Goal: Task Accomplishment & Management: Use online tool/utility

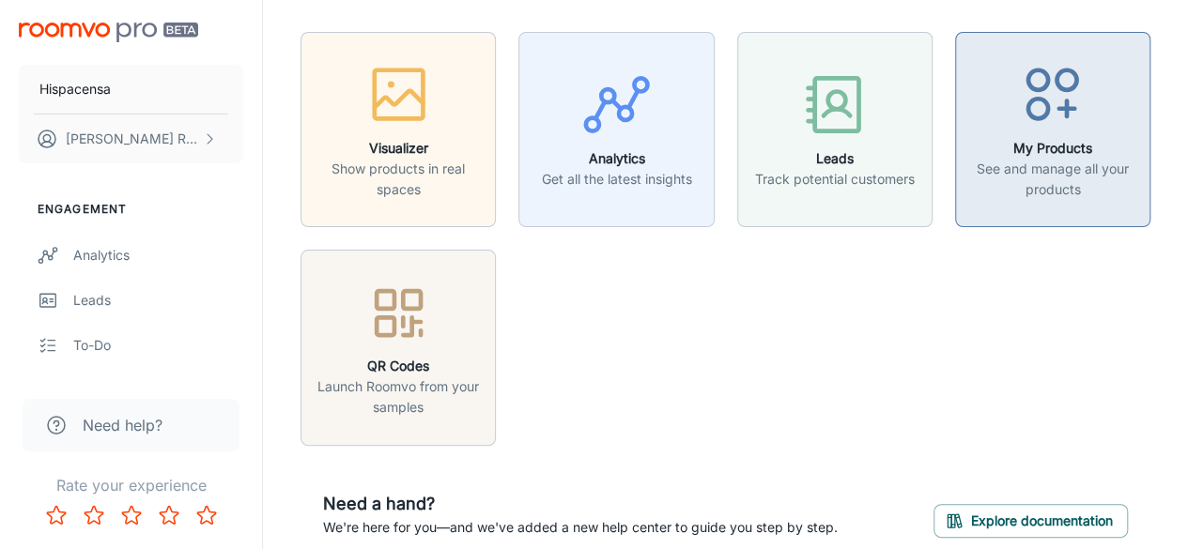
scroll to position [42, 0]
click at [1100, 104] on div "button" at bounding box center [1052, 99] width 171 height 78
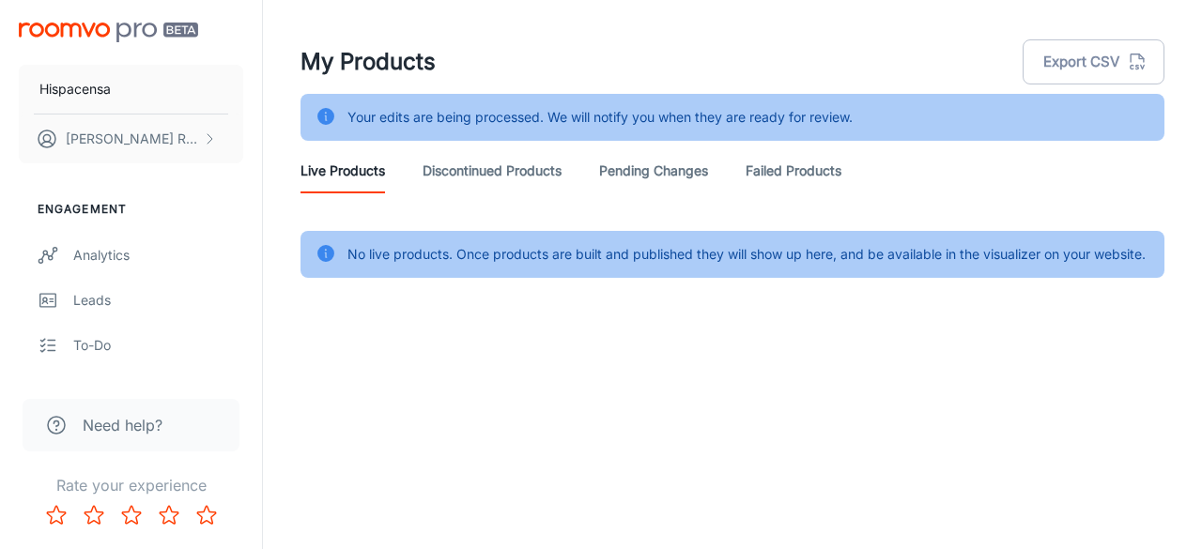
click at [467, 164] on link "Discontinued Products" at bounding box center [492, 170] width 139 height 45
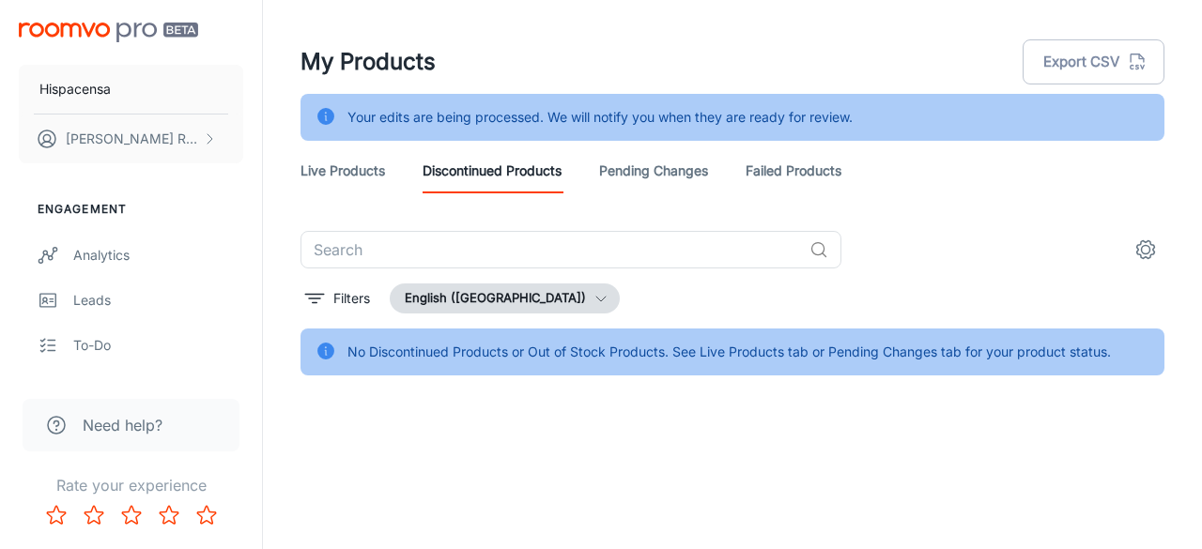
click at [682, 182] on link "Pending Changes" at bounding box center [653, 170] width 109 height 45
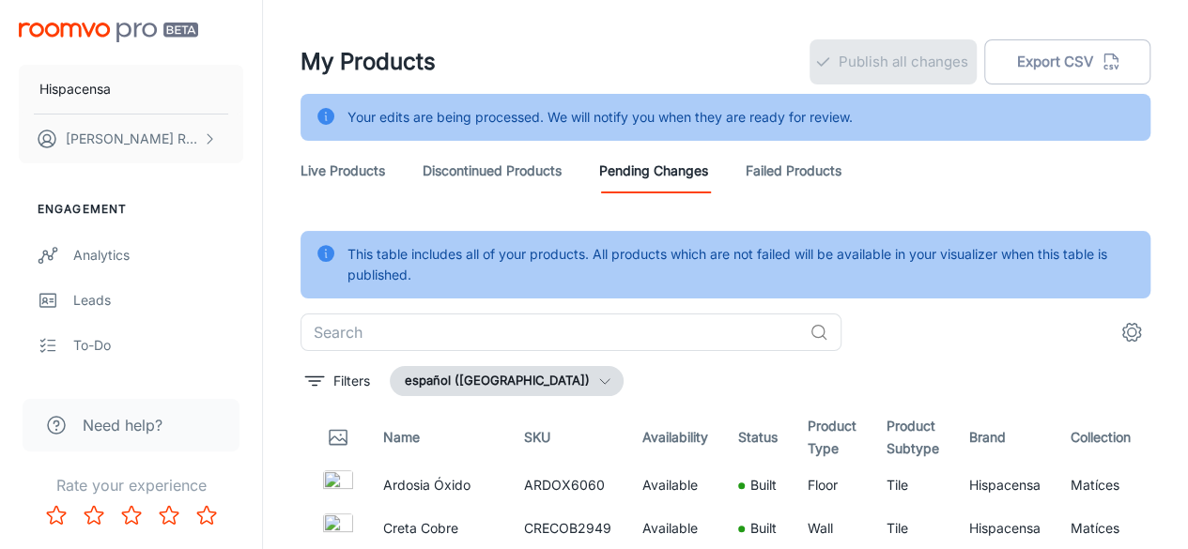
click at [806, 161] on link "Failed Products" at bounding box center [794, 170] width 96 height 45
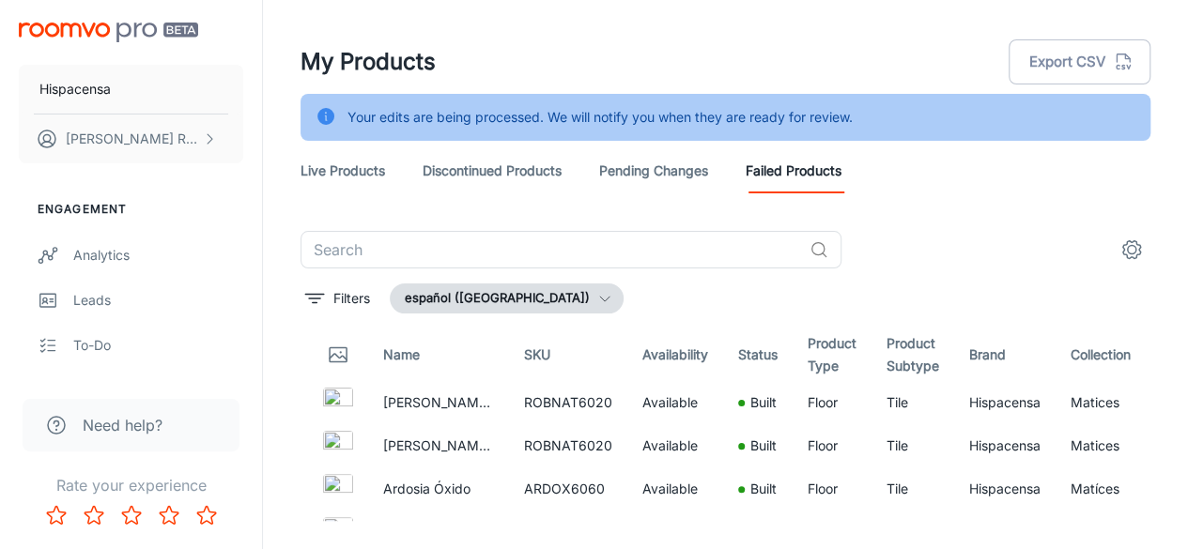
click at [344, 170] on link "Live Products" at bounding box center [343, 170] width 85 height 45
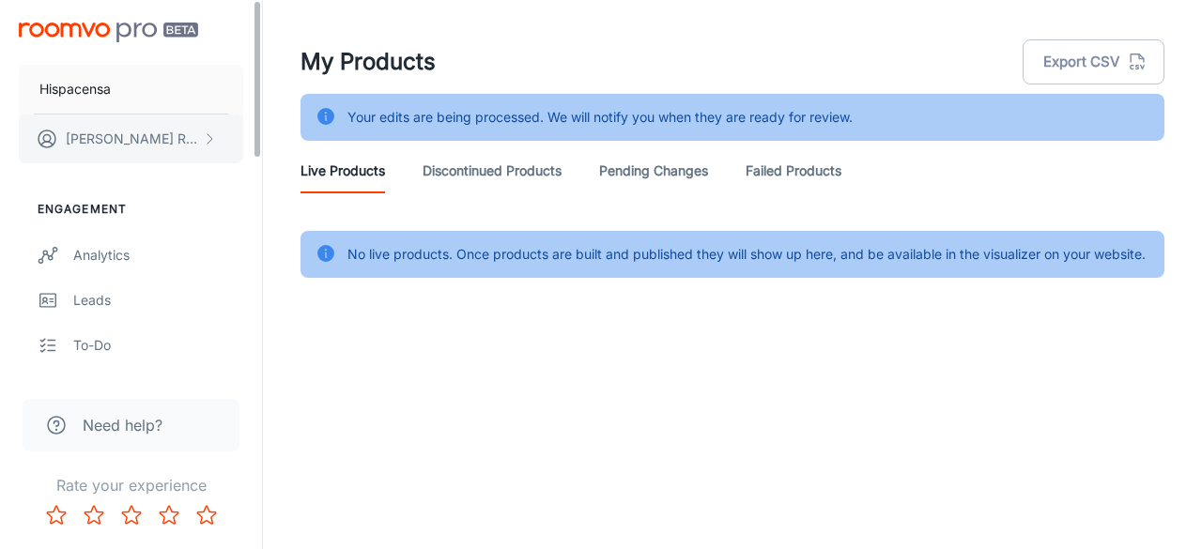
click at [199, 145] on button "[PERSON_NAME]" at bounding box center [131, 139] width 224 height 49
click at [253, 58] on div at bounding box center [601, 274] width 1202 height 549
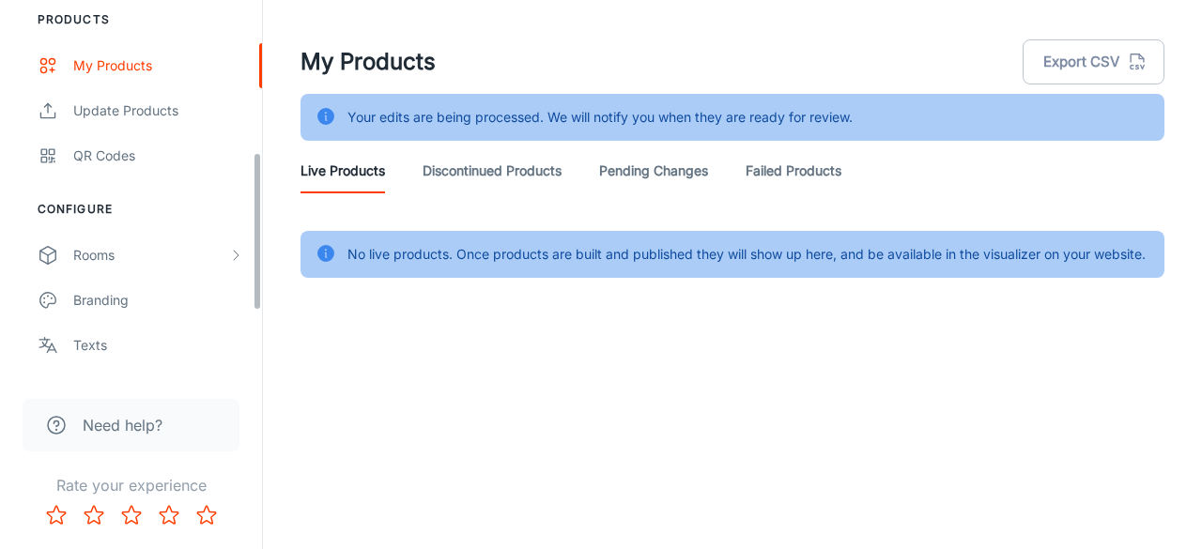
scroll to position [402, 0]
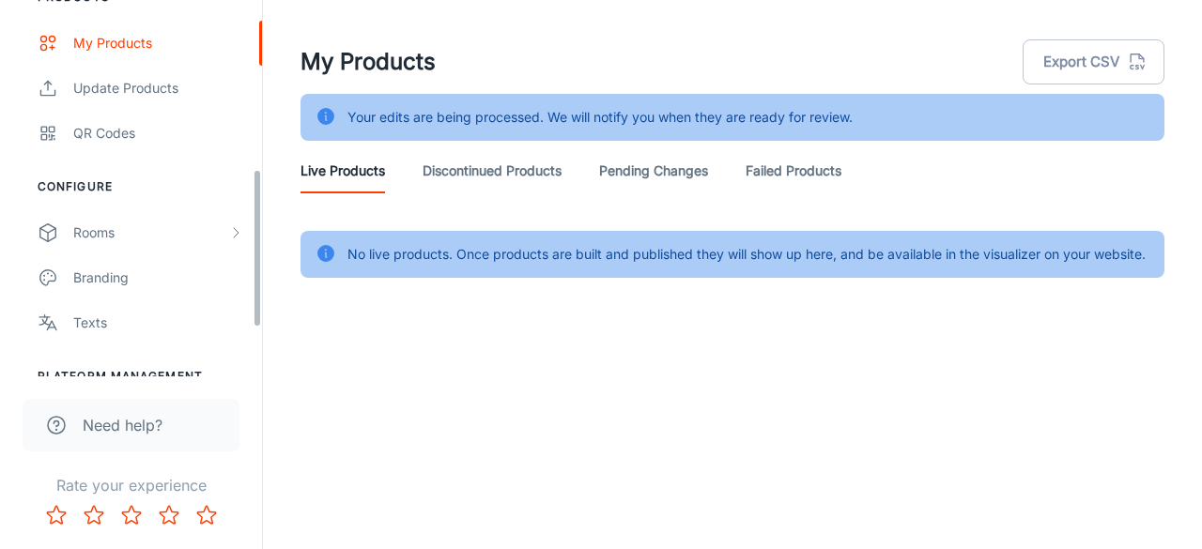
drag, startPoint x: 255, startPoint y: 88, endPoint x: 250, endPoint y: 258, distance: 170.1
click at [250, 258] on div "Hispacensa [PERSON_NAME] Engagement Analytics Leads To-do Products My Products …" at bounding box center [131, 188] width 262 height 377
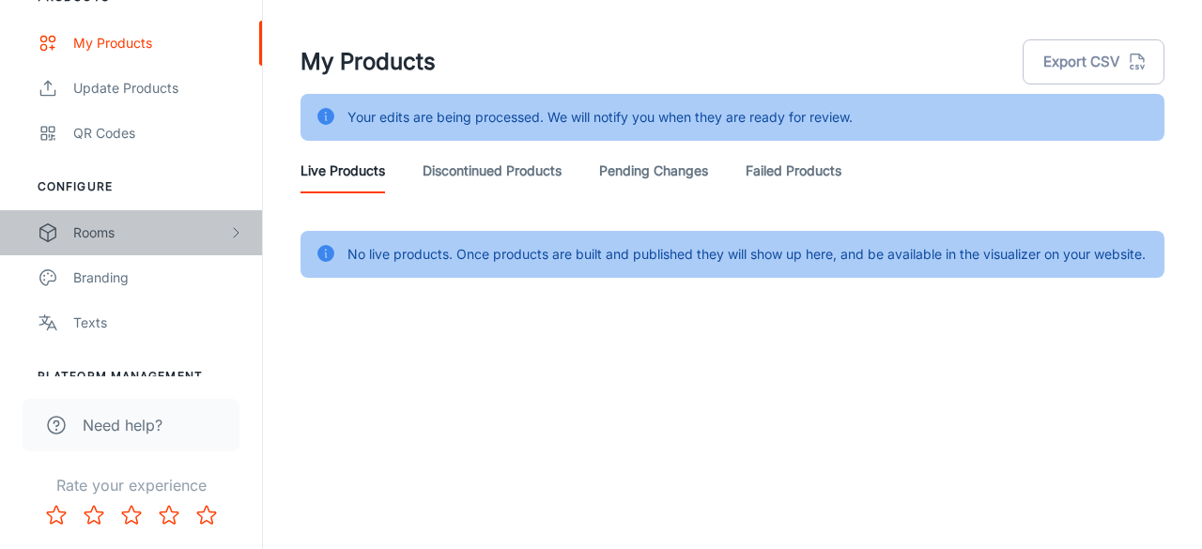
click at [213, 226] on div "Rooms" at bounding box center [150, 233] width 155 height 21
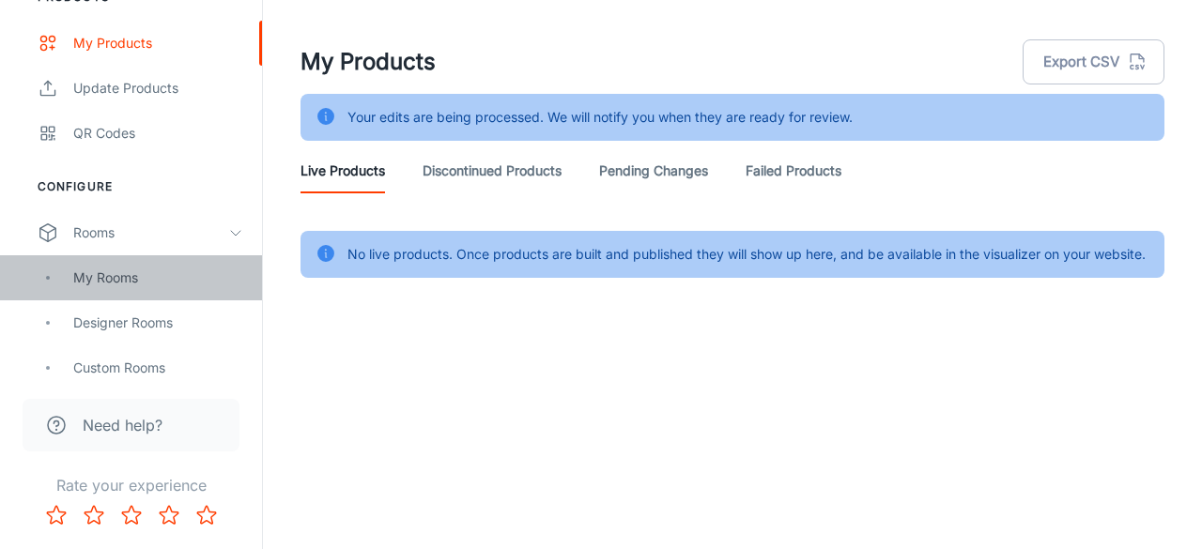
click at [160, 282] on div "My Rooms" at bounding box center [158, 278] width 170 height 21
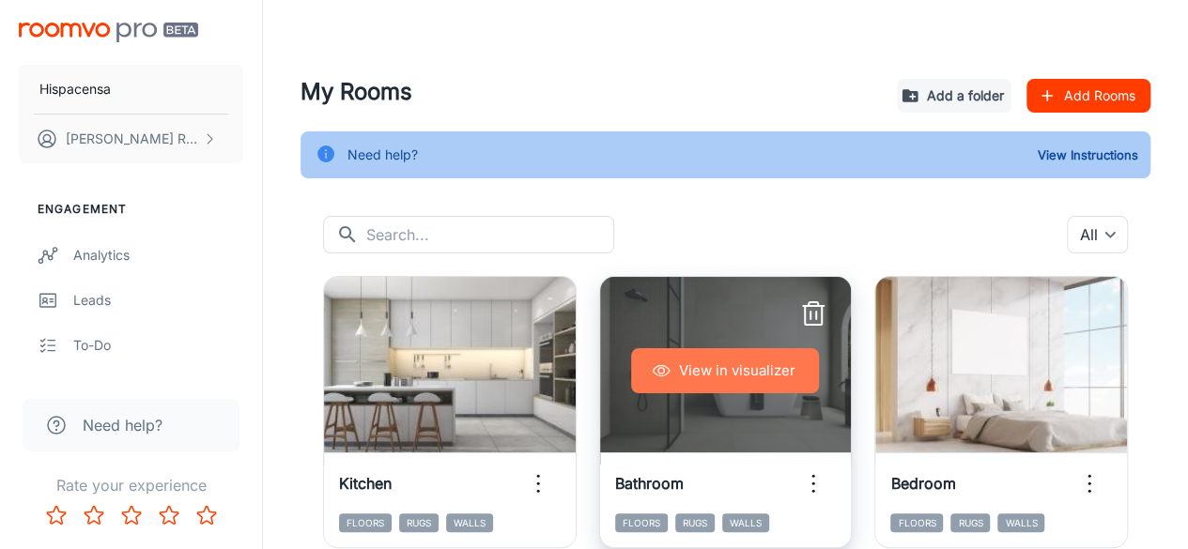
click at [739, 363] on button "View in visualizer" at bounding box center [725, 370] width 188 height 45
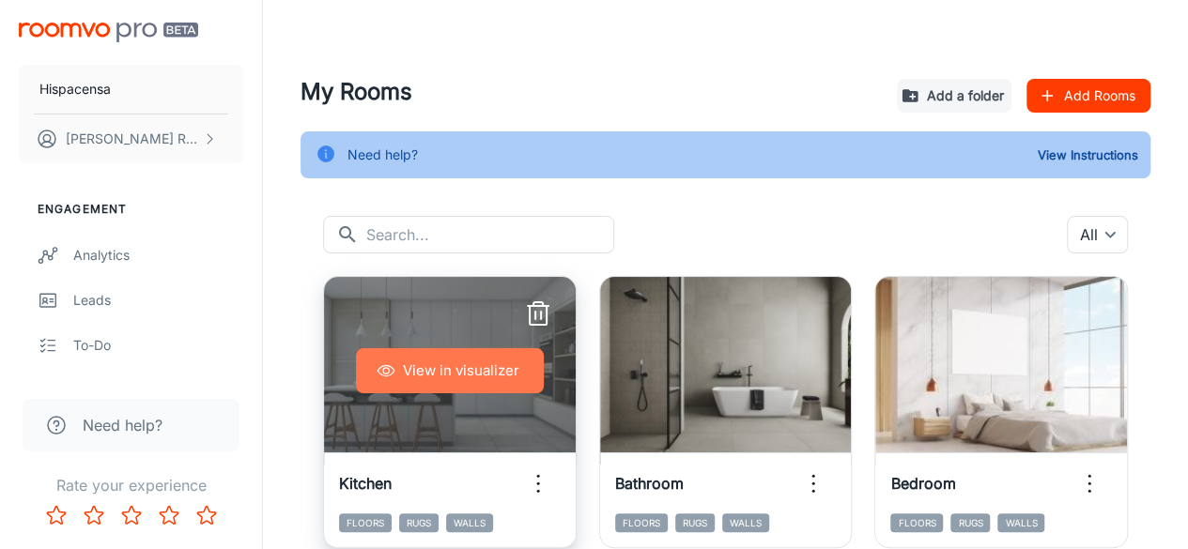
click at [418, 384] on button "View in visualizer" at bounding box center [450, 370] width 188 height 45
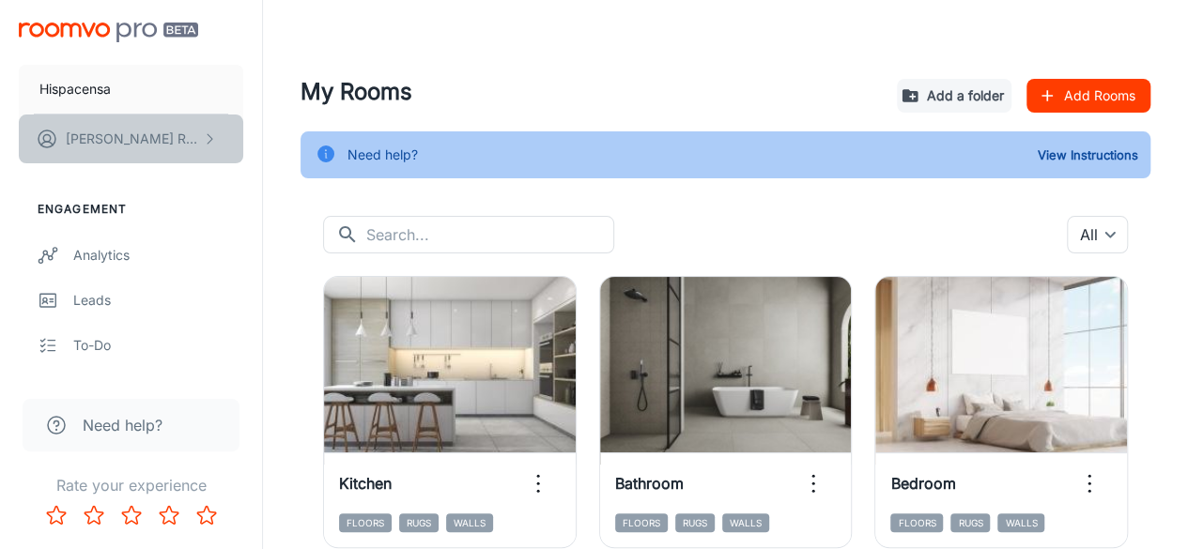
click at [172, 153] on button "[PERSON_NAME]" at bounding box center [131, 139] width 224 height 49
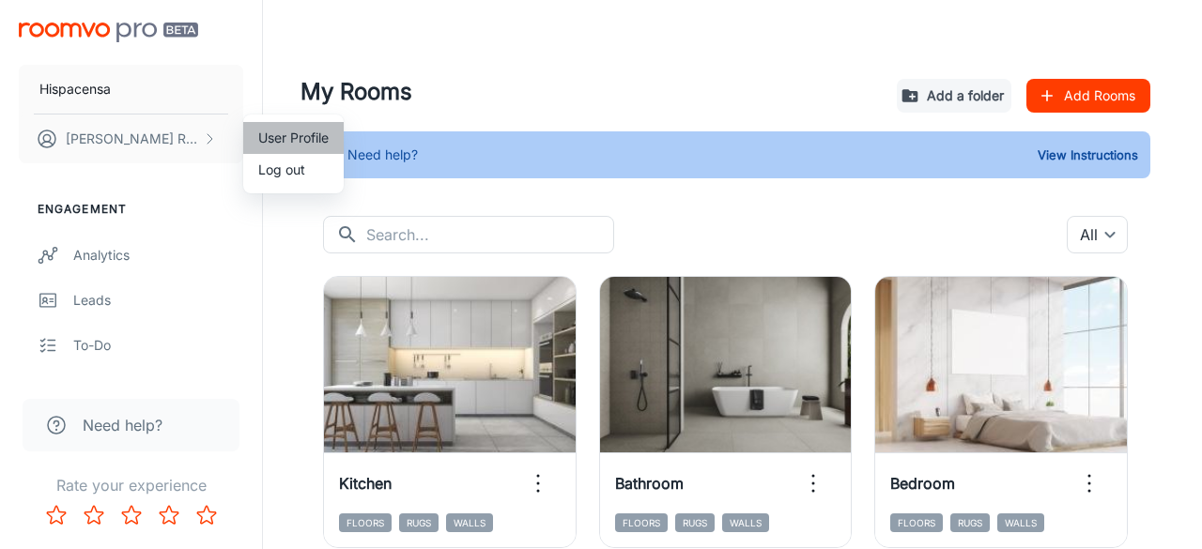
click at [273, 147] on li "User Profile" at bounding box center [293, 138] width 101 height 32
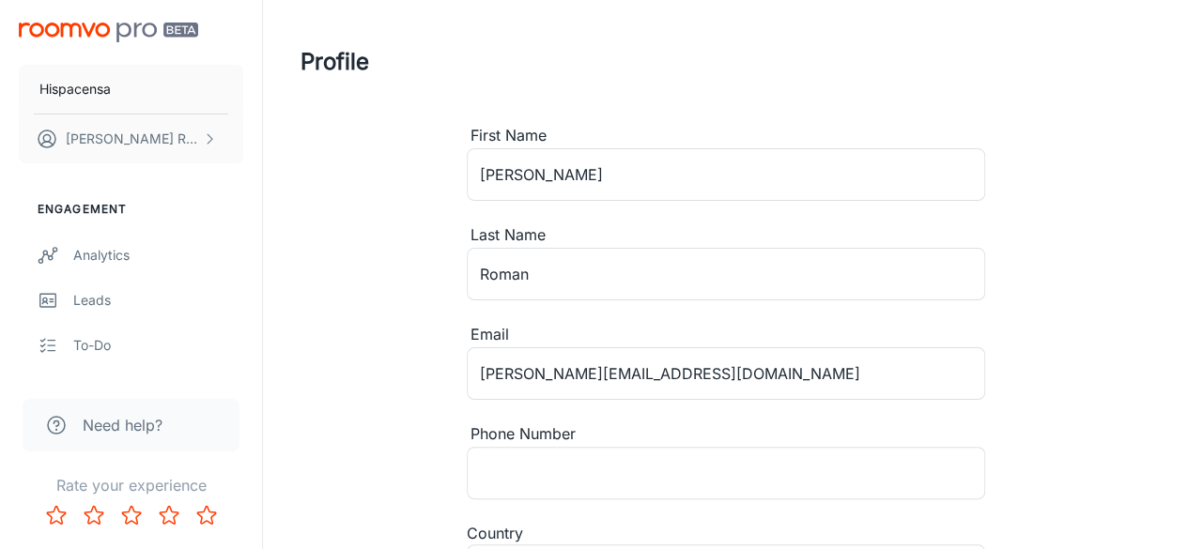
type input "[GEOGRAPHIC_DATA]"
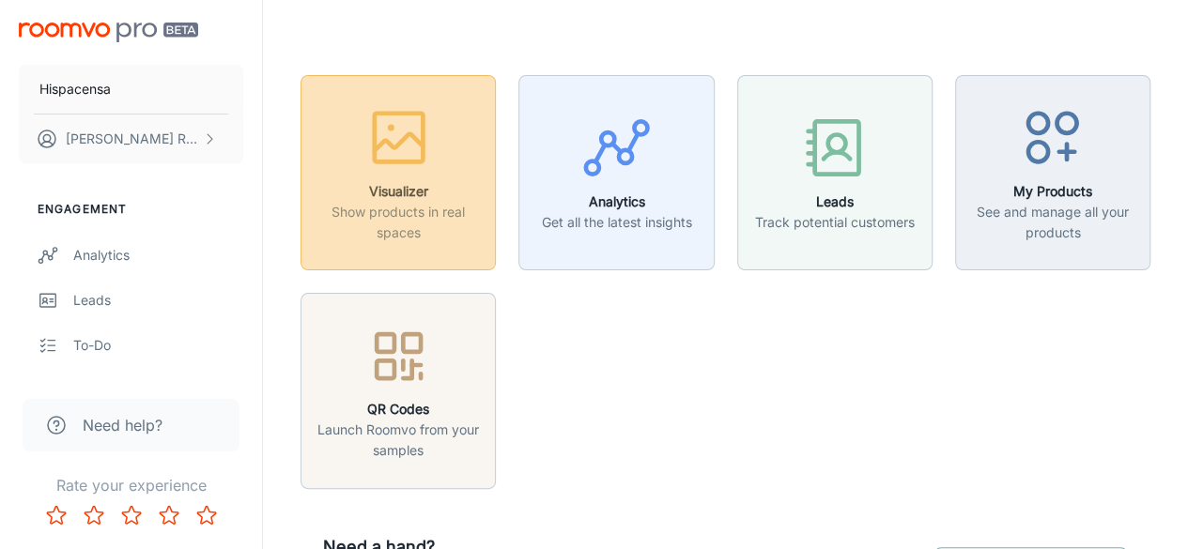
click at [408, 203] on p "Show products in real spaces" at bounding box center [398, 222] width 171 height 41
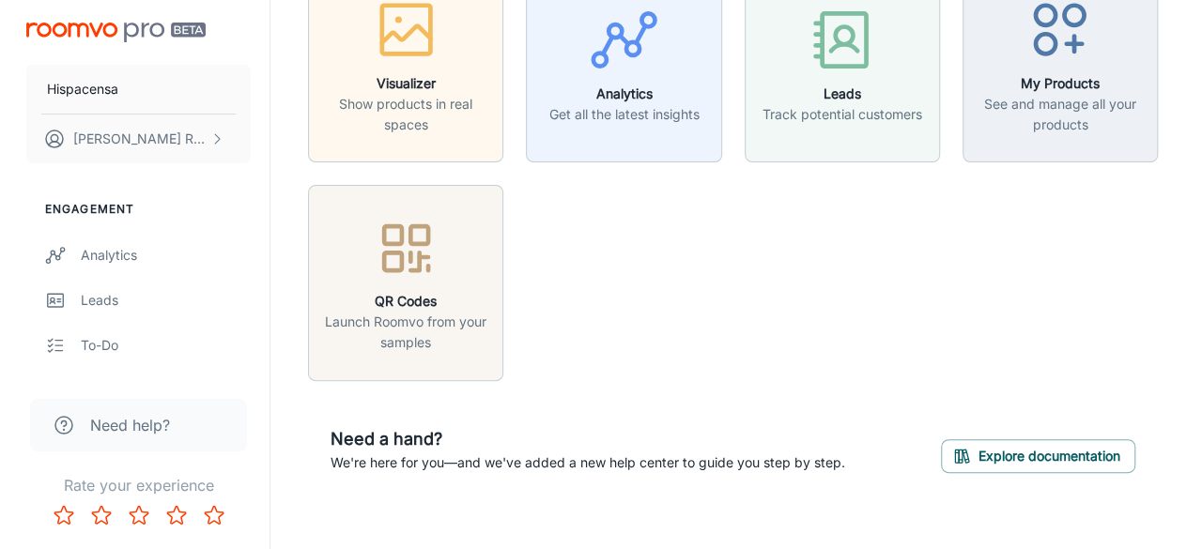
scroll to position [129, 0]
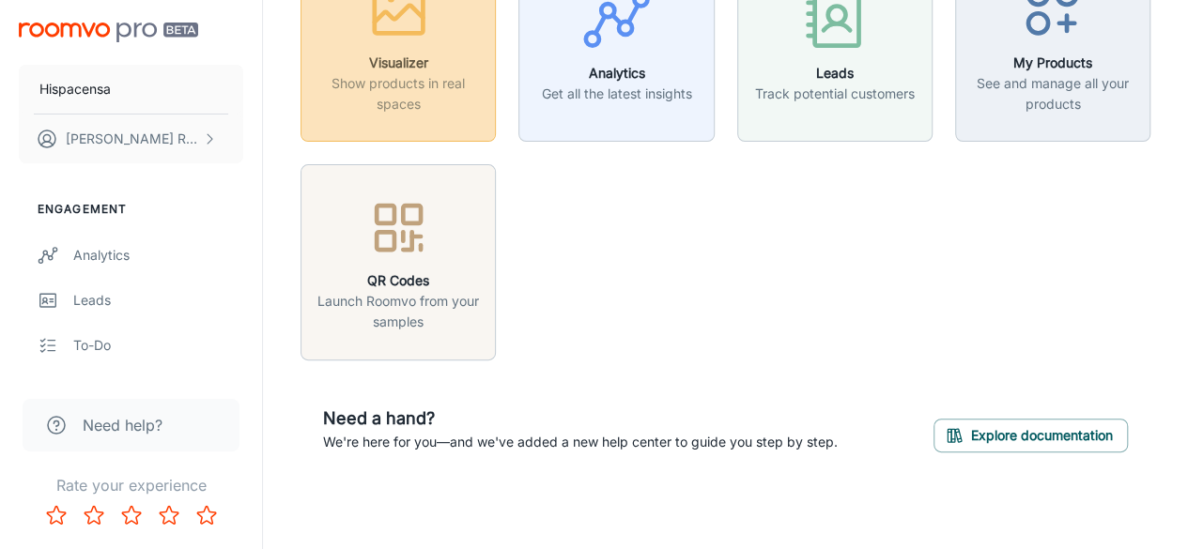
click at [389, 54] on h6 "Visualizer" at bounding box center [398, 63] width 171 height 21
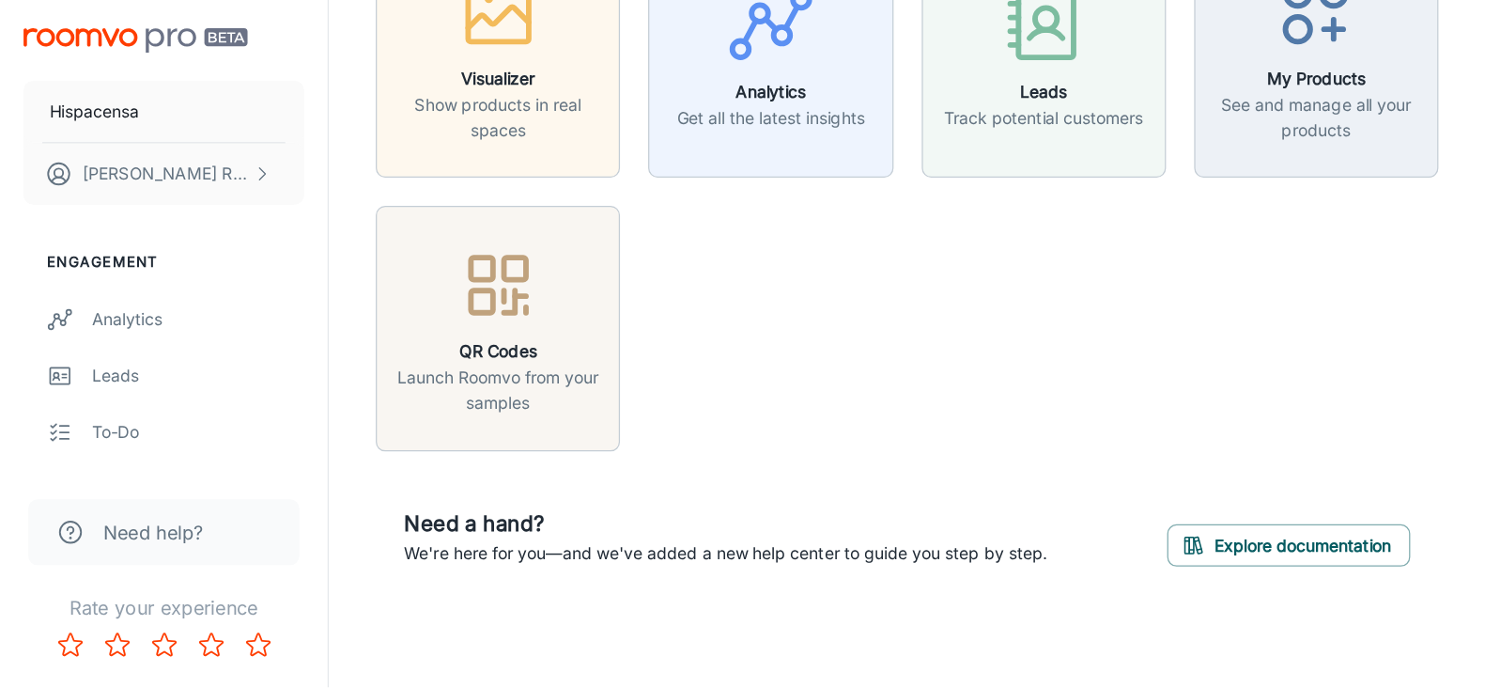
scroll to position [0, 0]
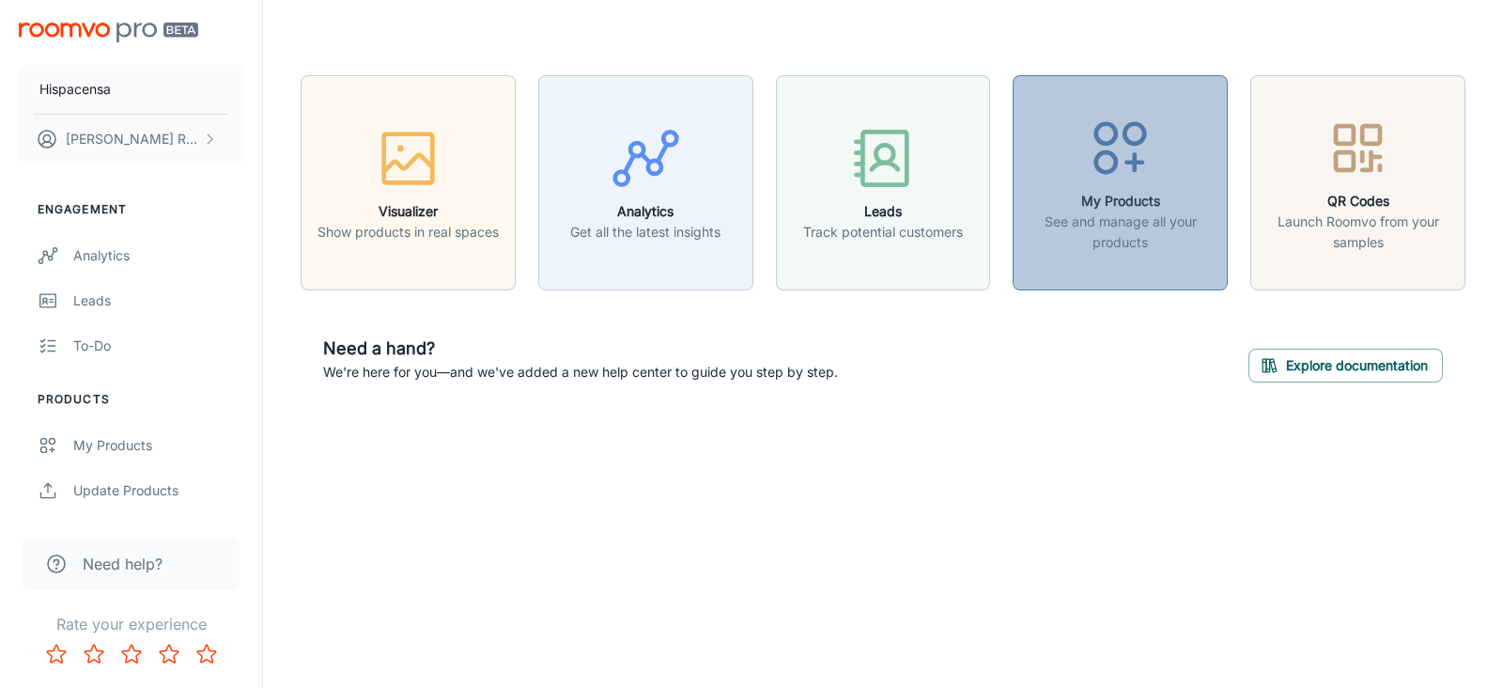
click at [1120, 180] on icon "button" at bounding box center [1120, 148] width 70 height 70
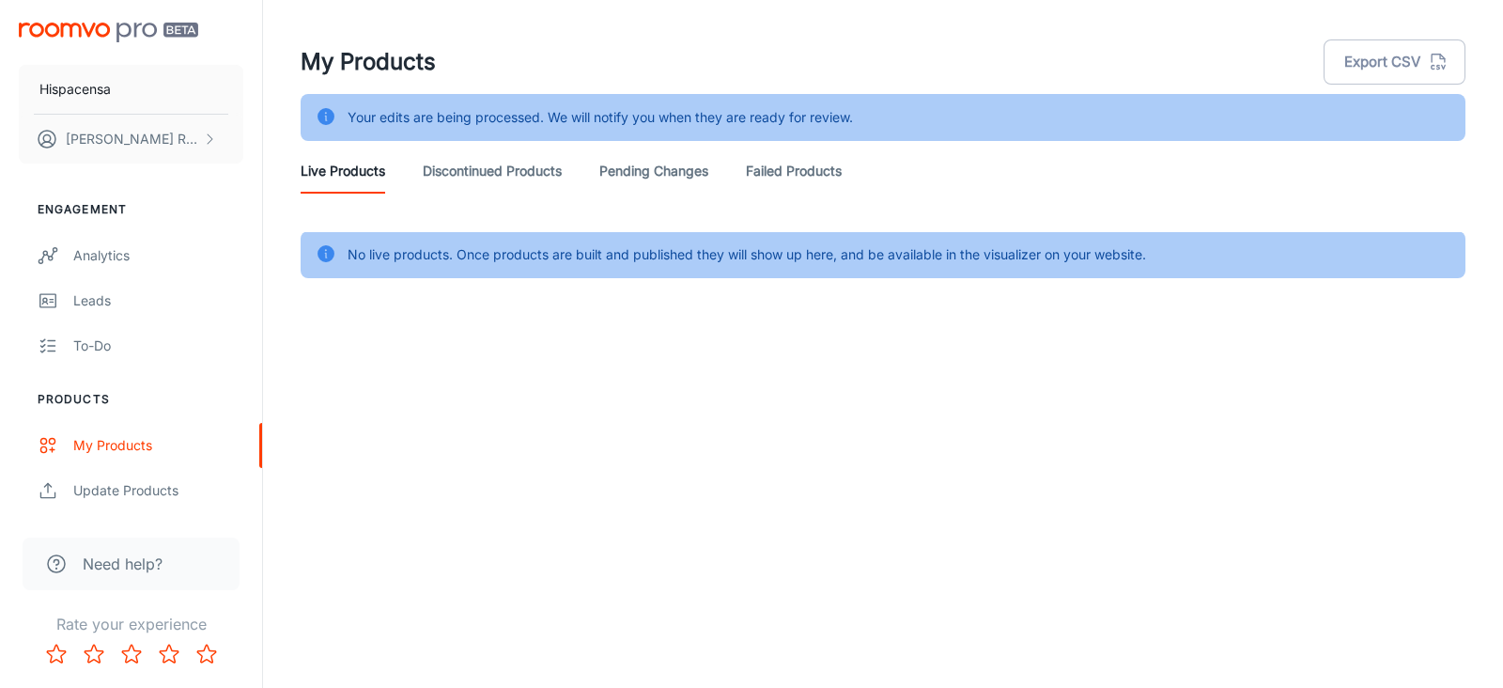
click at [487, 174] on link "Discontinued Products" at bounding box center [492, 170] width 139 height 45
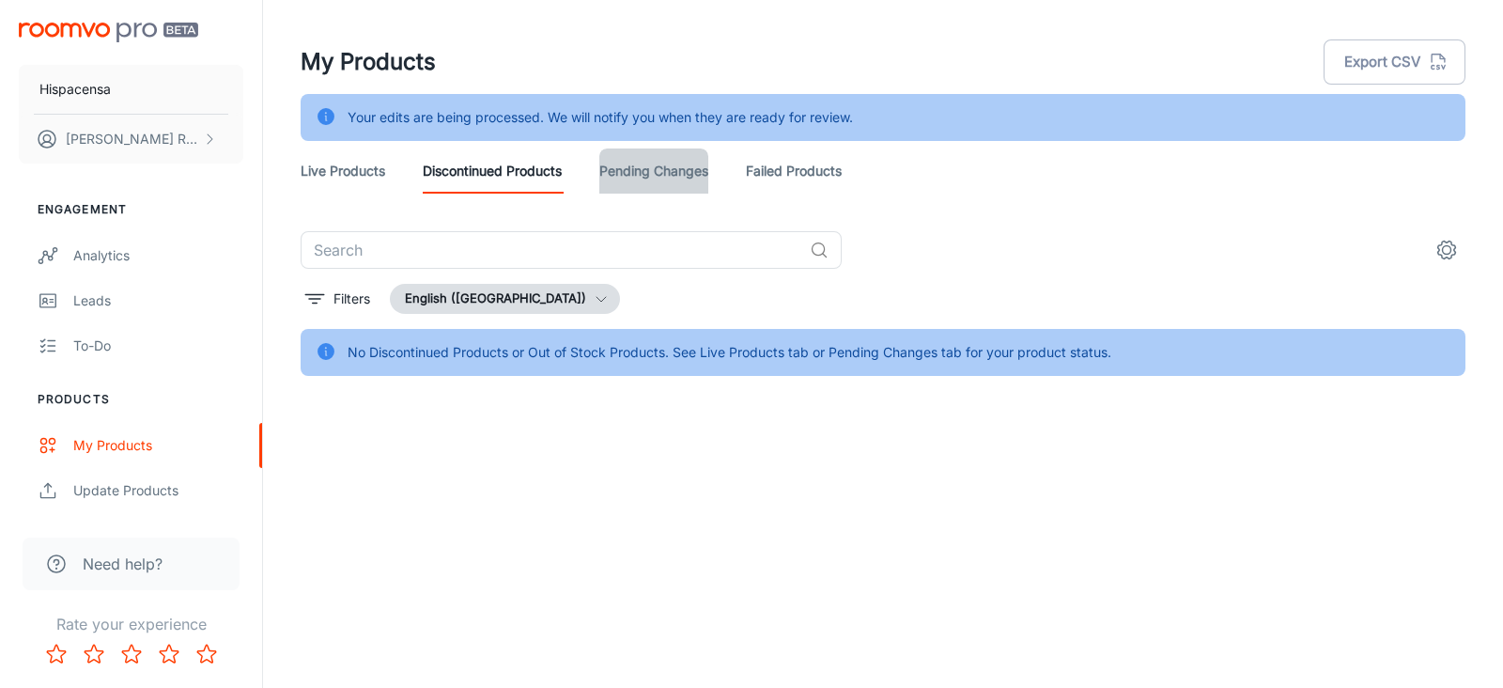
click at [700, 178] on link "Pending Changes" at bounding box center [653, 170] width 109 height 45
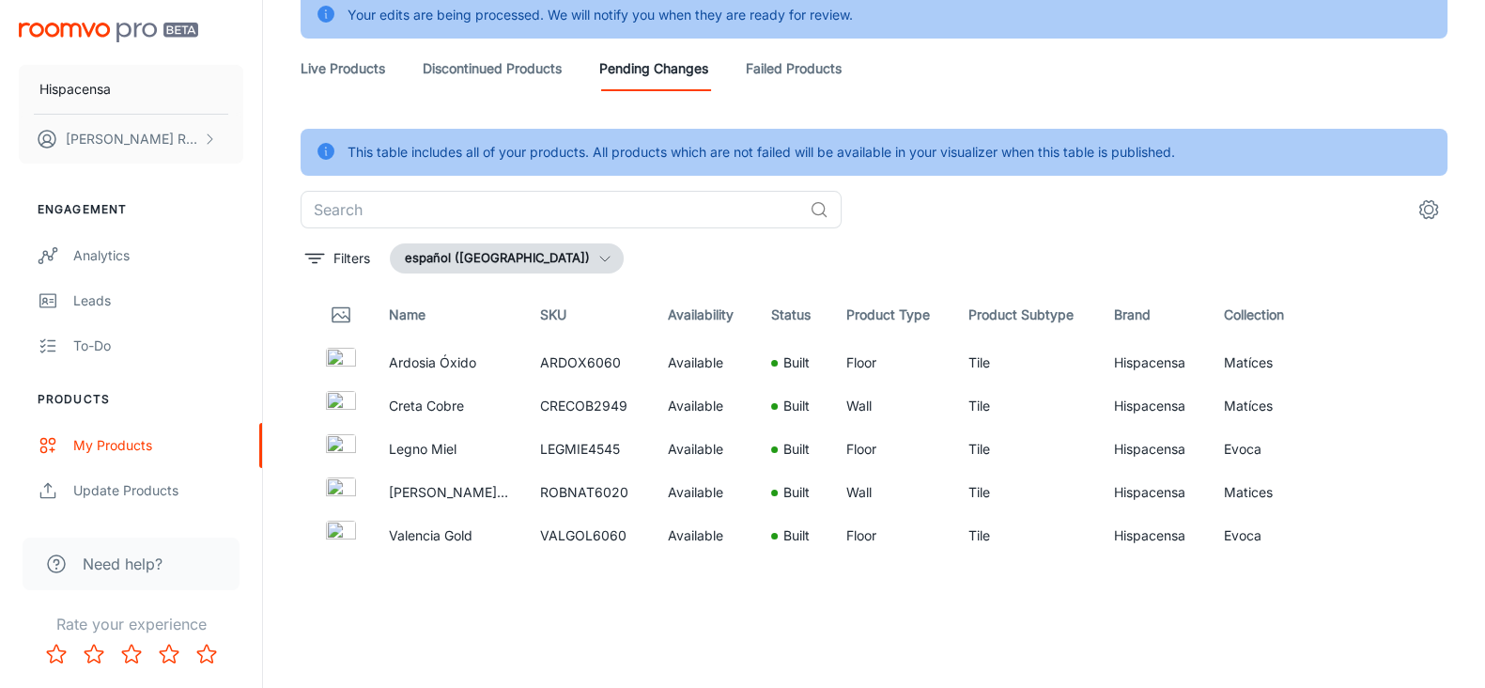
scroll to position [105, 0]
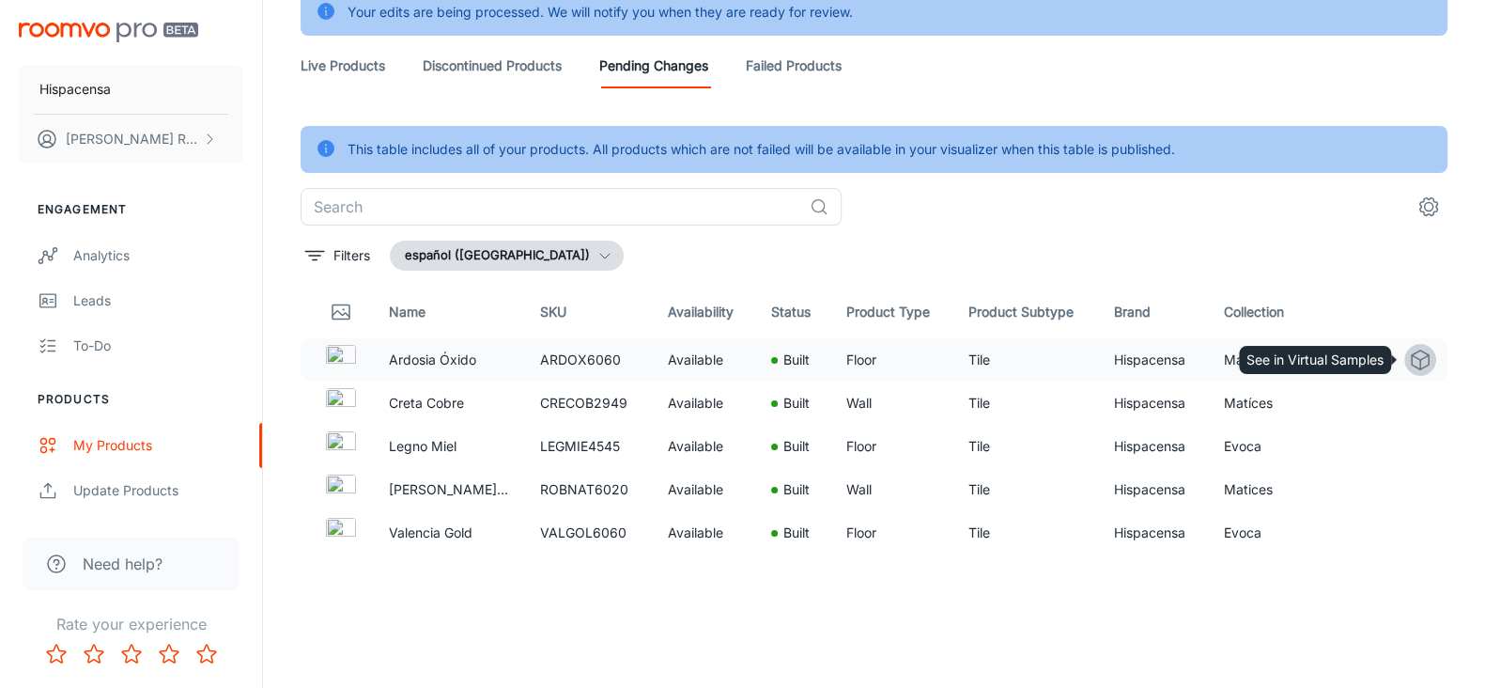
click at [1201, 353] on icon "See in Virtual Samples" at bounding box center [1420, 359] width 23 height 23
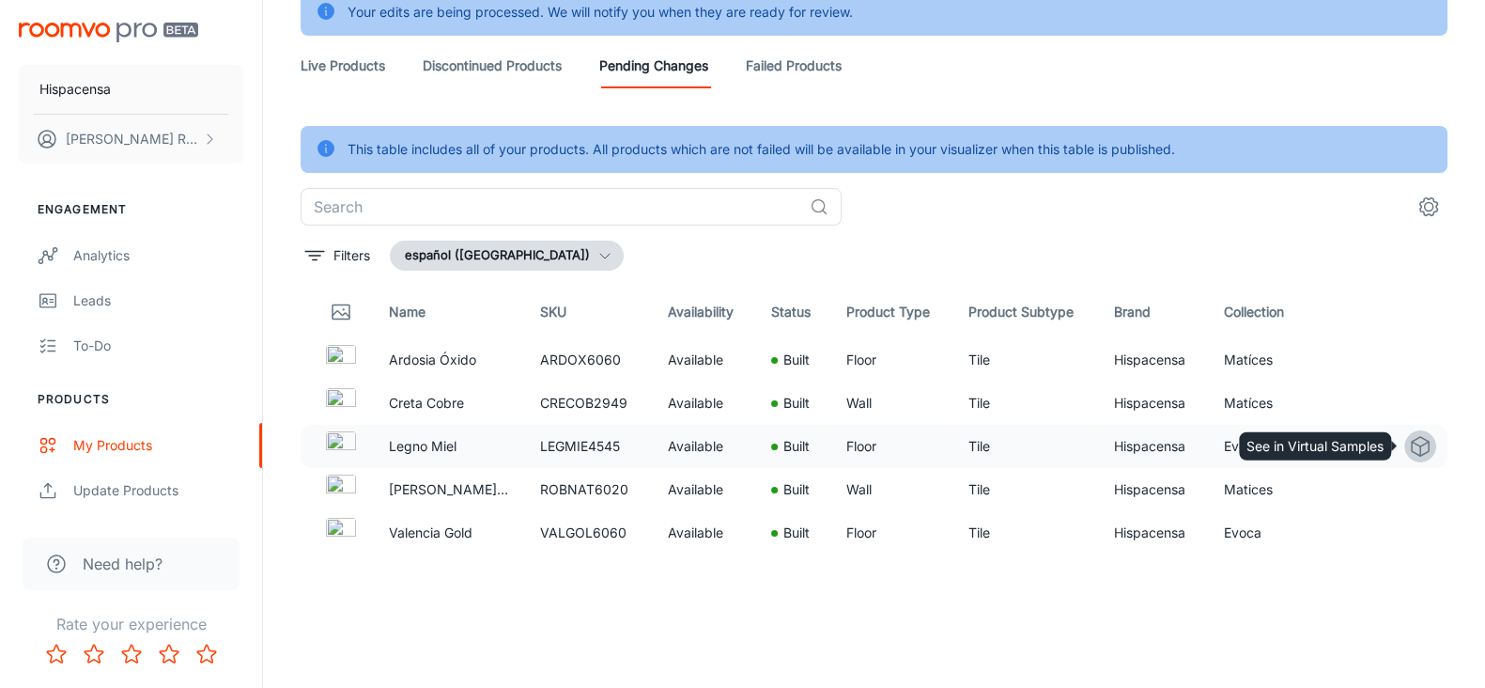
click at [1201, 448] on icon "See in Virtual Samples" at bounding box center [1420, 446] width 23 height 23
click at [1201, 204] on icon "settings" at bounding box center [1428, 206] width 23 height 23
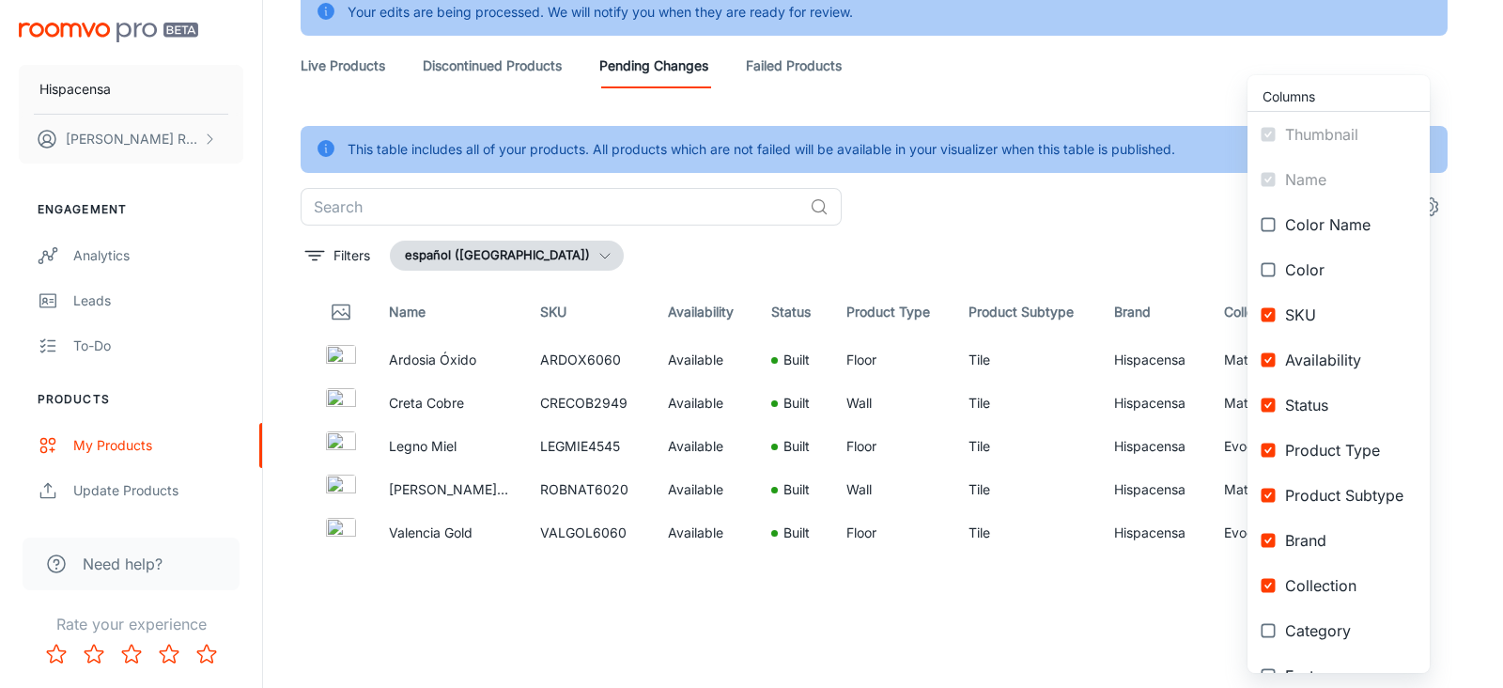
click at [1075, 252] on div at bounding box center [751, 344] width 1503 height 688
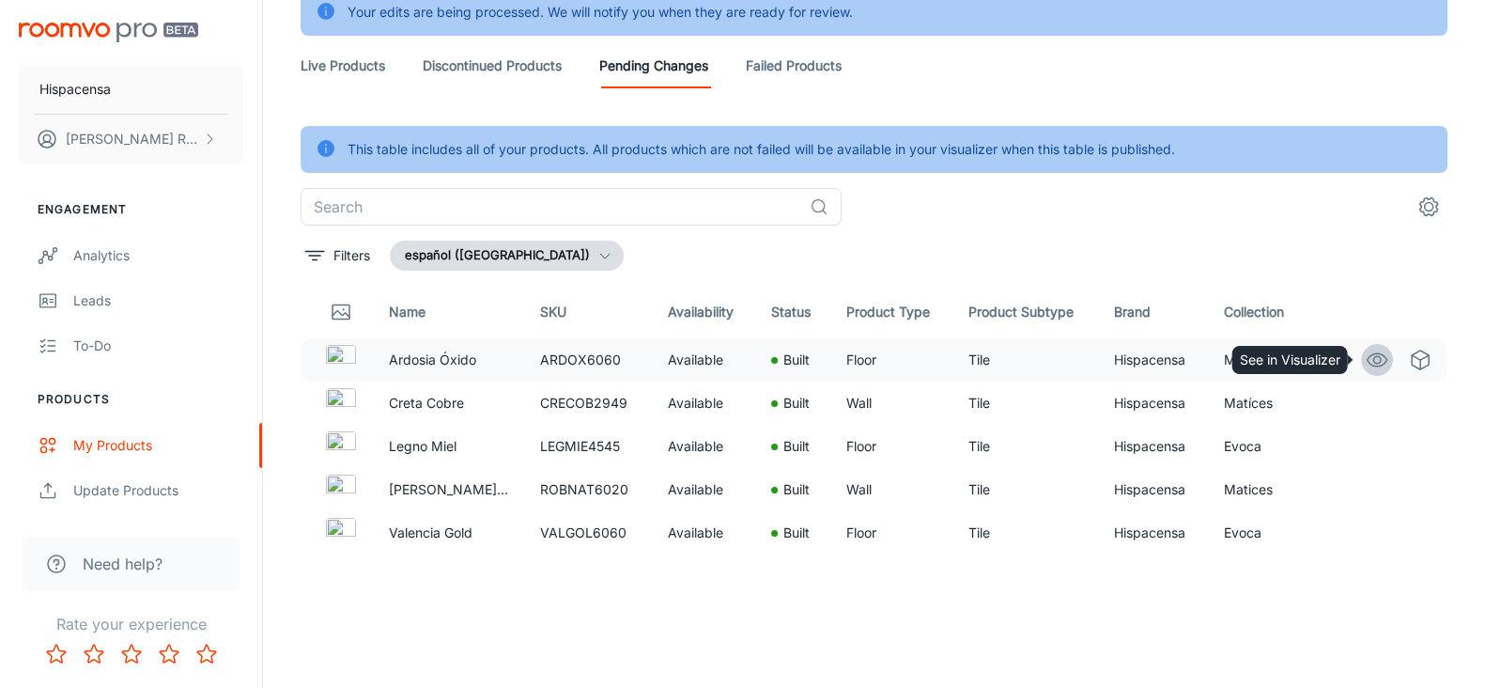
click at [1201, 360] on icon "See in Visualizer" at bounding box center [1377, 359] width 23 height 23
